Goal: Entertainment & Leisure: Consume media (video, audio)

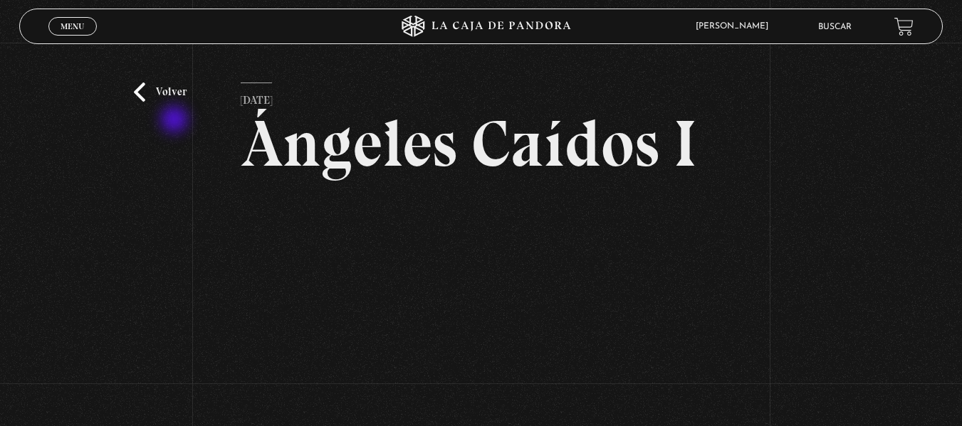
scroll to position [44, 0]
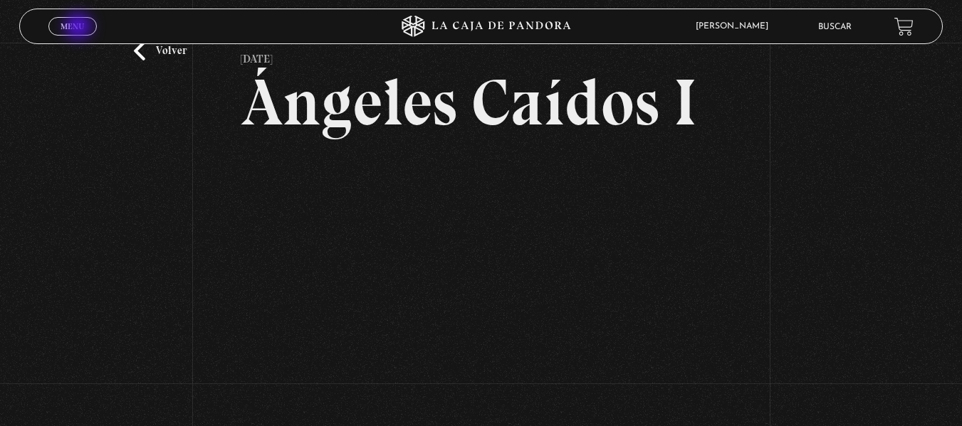
click at [80, 28] on span "Menu" at bounding box center [72, 26] width 23 height 9
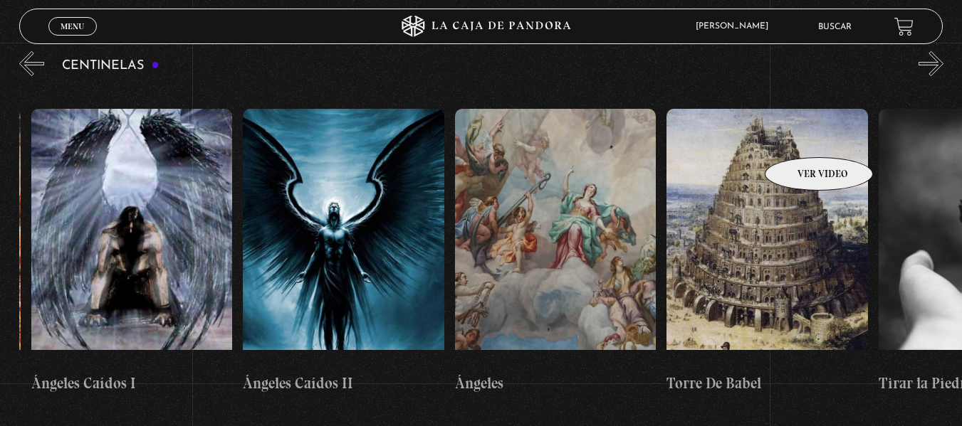
scroll to position [0, 21835]
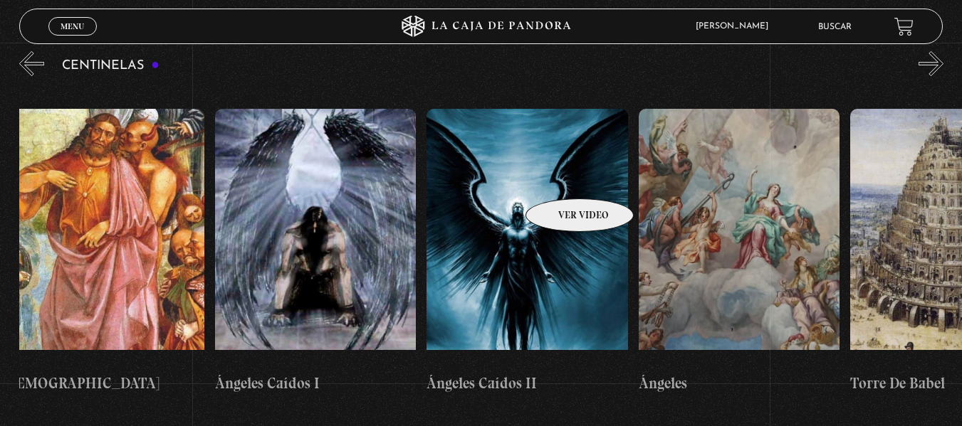
click at [561, 177] on figure at bounding box center [526, 237] width 201 height 256
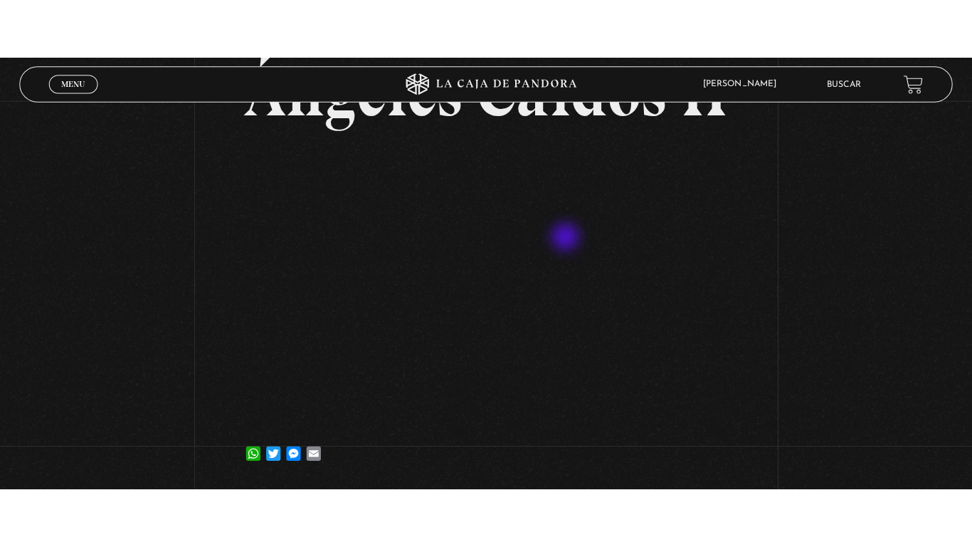
scroll to position [107, 0]
